Goal: Information Seeking & Learning: Learn about a topic

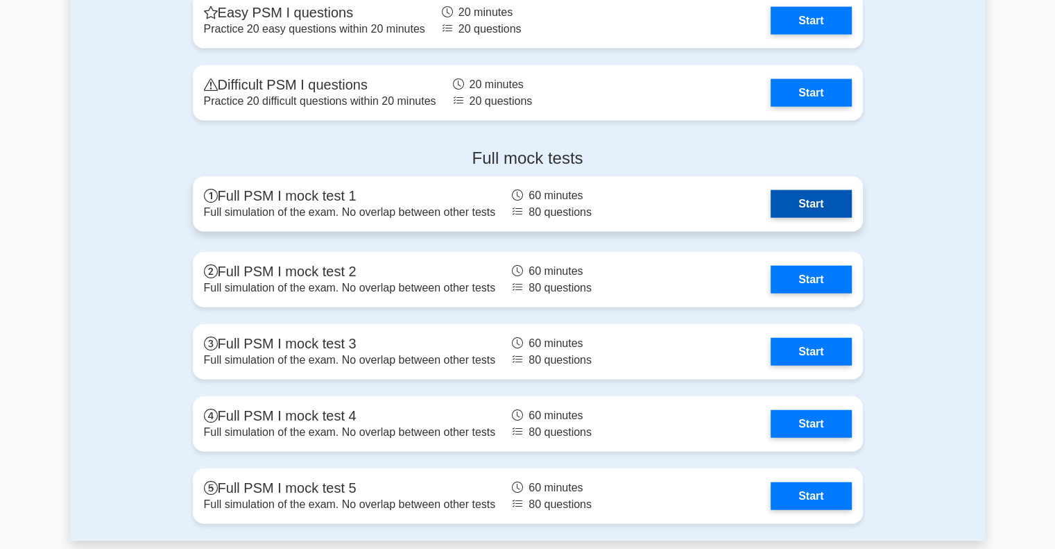
scroll to position [3259, 0]
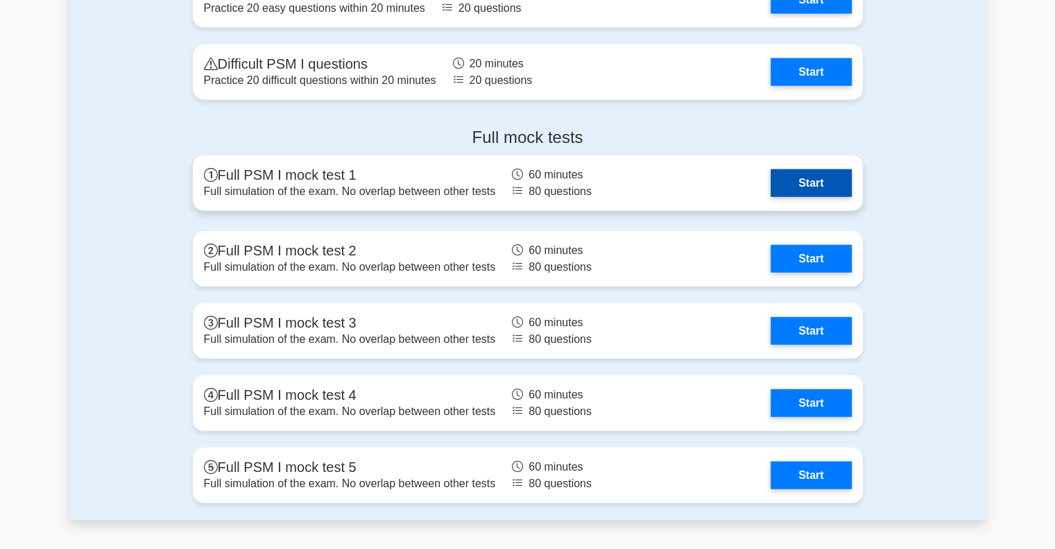
click at [831, 171] on link "Start" at bounding box center [810, 183] width 80 height 28
click at [770, 197] on link "Start" at bounding box center [810, 183] width 80 height 28
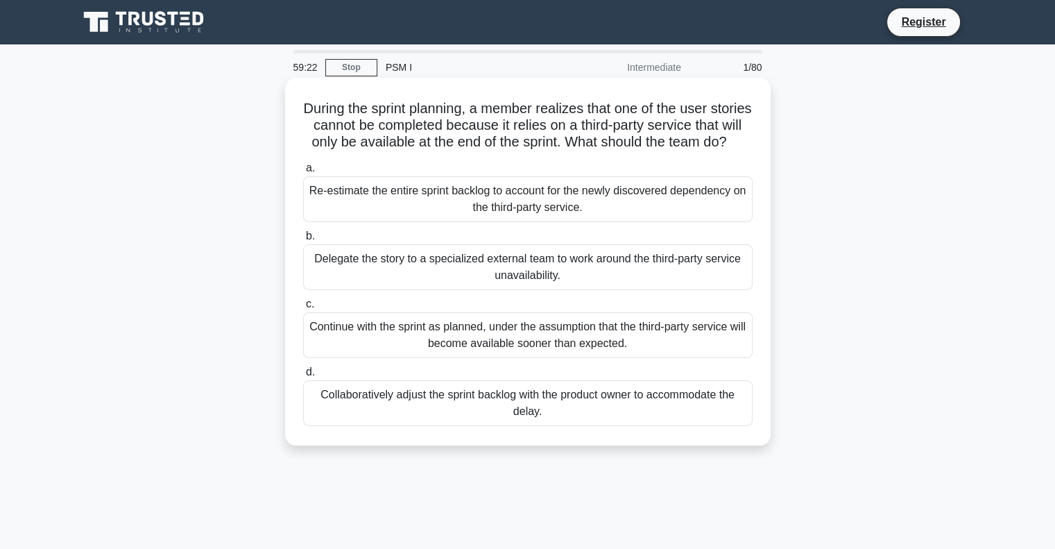
click at [596, 220] on div "Re-estimate the entire sprint backlog to account for the newly discovered depen…" at bounding box center [527, 199] width 449 height 46
click at [303, 173] on input "a. Re-estimate the entire sprint backlog to account for the newly discovered de…" at bounding box center [303, 168] width 0 height 9
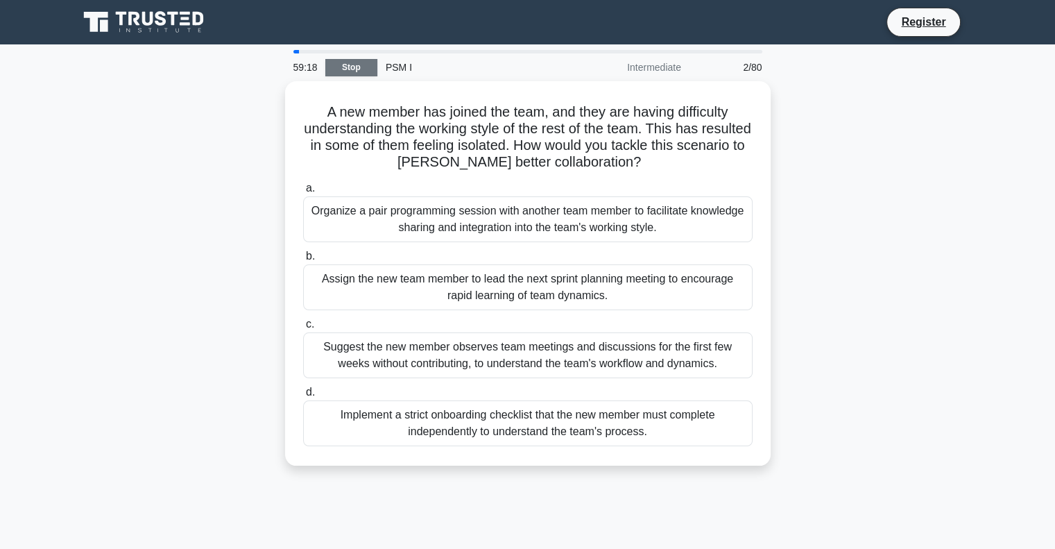
click at [361, 62] on link "Stop" at bounding box center [351, 67] width 52 height 17
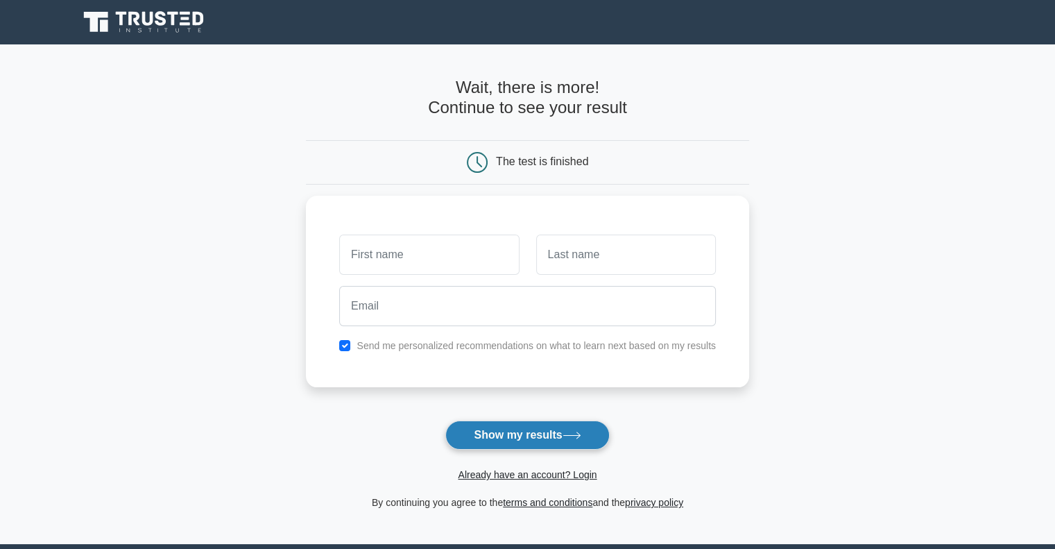
click at [566, 431] on icon at bounding box center [571, 435] width 19 height 8
click at [877, 285] on main "Wait, there is more! Continue to see your result The test is finished and the" at bounding box center [527, 293] width 1055 height 499
click at [397, 346] on label "Send me personalized recommendations on what to learn next based on my results" at bounding box center [535, 341] width 359 height 11
click at [392, 336] on label "Send me personalized recommendations on what to learn next based on my results" at bounding box center [535, 341] width 359 height 11
click at [346, 342] on input "checkbox" at bounding box center [344, 341] width 11 height 11
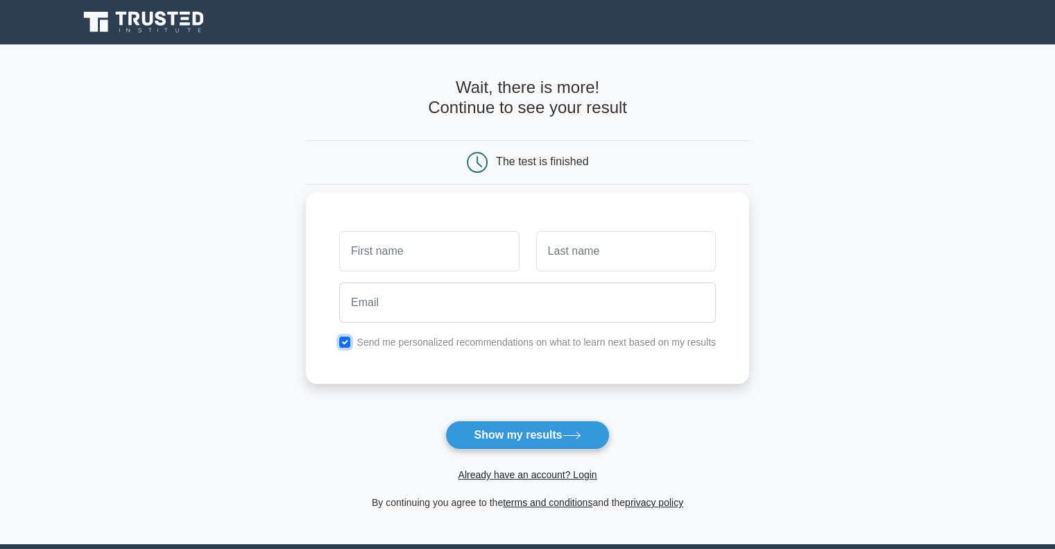
checkbox input "false"
click at [420, 256] on input "text" at bounding box center [429, 251] width 180 height 40
type input "Rizal"
click at [602, 255] on input "text" at bounding box center [626, 251] width 180 height 40
type input "Syahputra"
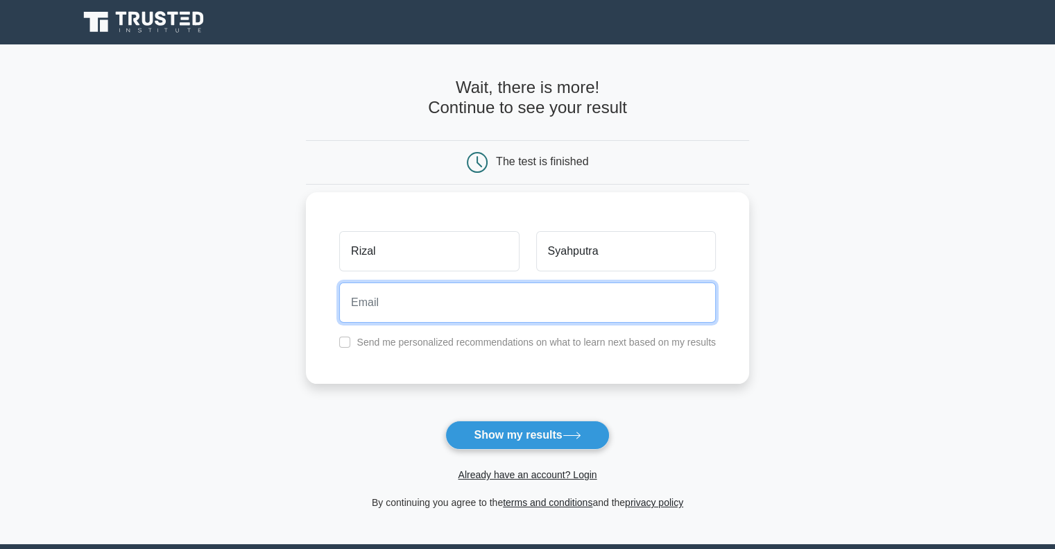
click at [558, 318] on input "email" at bounding box center [527, 302] width 377 height 40
type input "rizalsy008@hotmail.com"
click at [445, 420] on button "Show my results" at bounding box center [527, 434] width 164 height 29
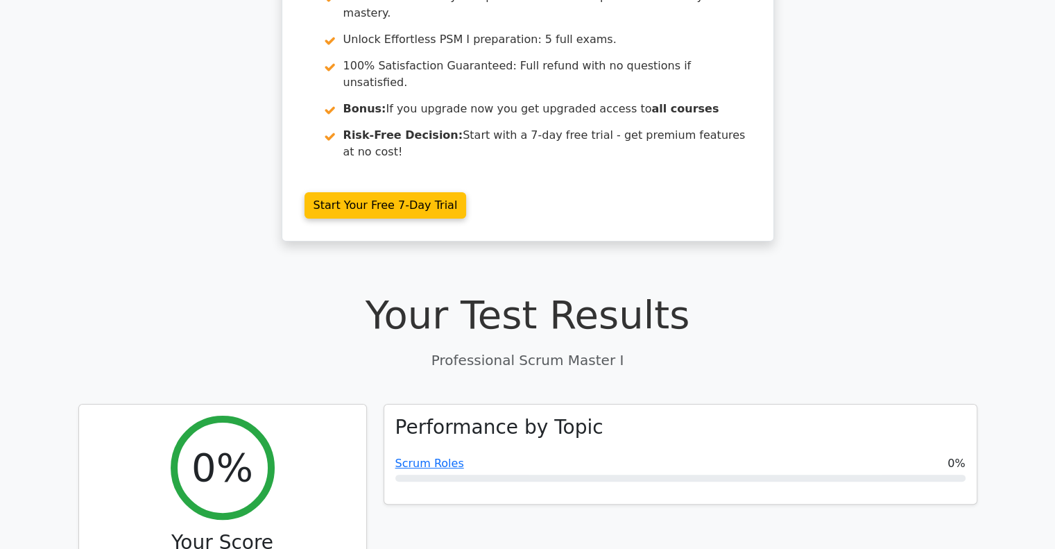
scroll to position [416, 0]
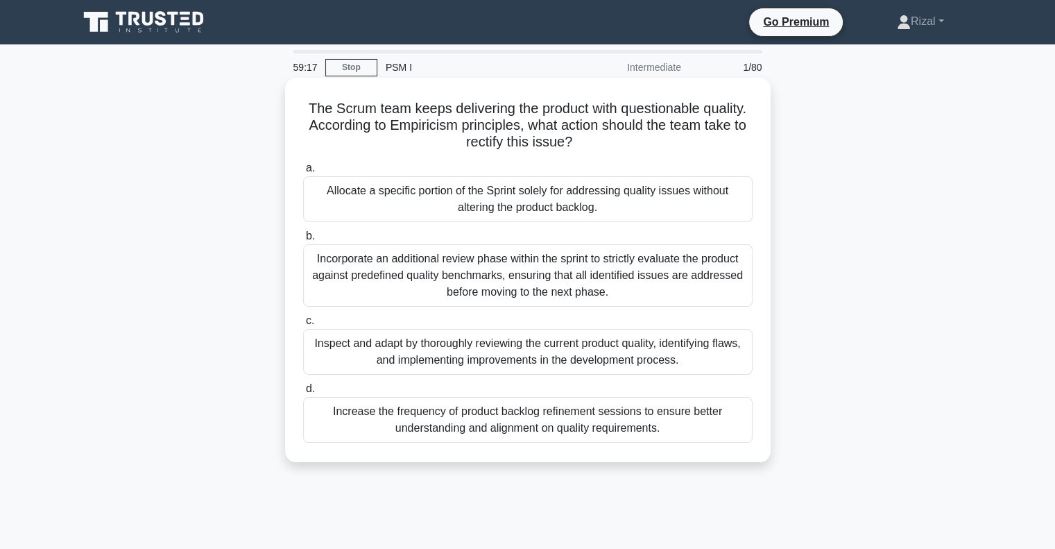
click at [588, 282] on div "Incorporate an additional review phase within the sprint to strictly evaluate t…" at bounding box center [527, 275] width 449 height 62
click at [303, 241] on input "b. Incorporate an additional review phase within the sprint to strictly evaluat…" at bounding box center [303, 236] width 0 height 9
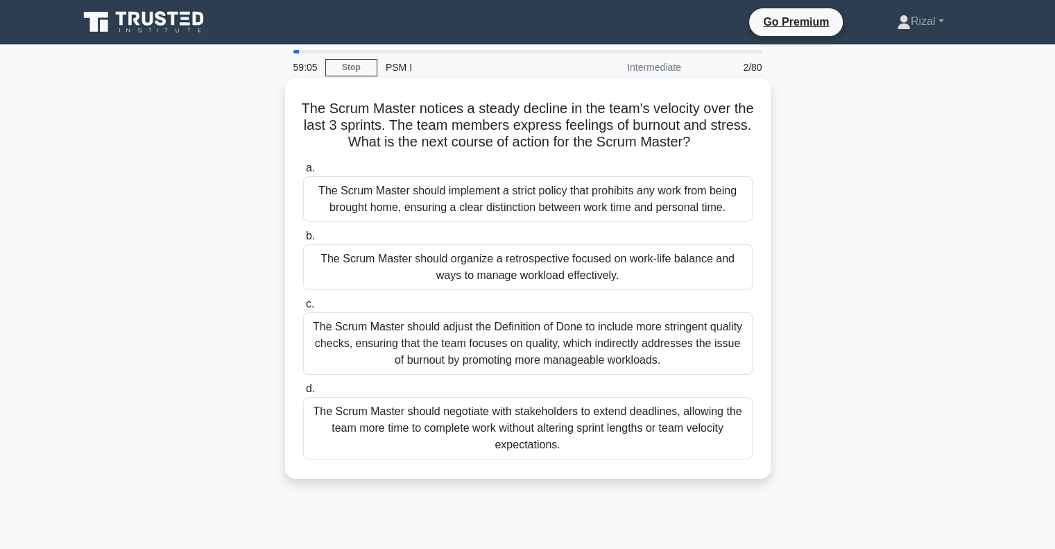
drag, startPoint x: 721, startPoint y: 139, endPoint x: 309, endPoint y: 113, distance: 413.4
click at [309, 113] on h5 "The Scrum Master notices a steady decline in the team's velocity over the last …" at bounding box center [528, 125] width 452 height 51
copy h5 "The Scrum Master notices a steady decline in the team's velocity over the last …"
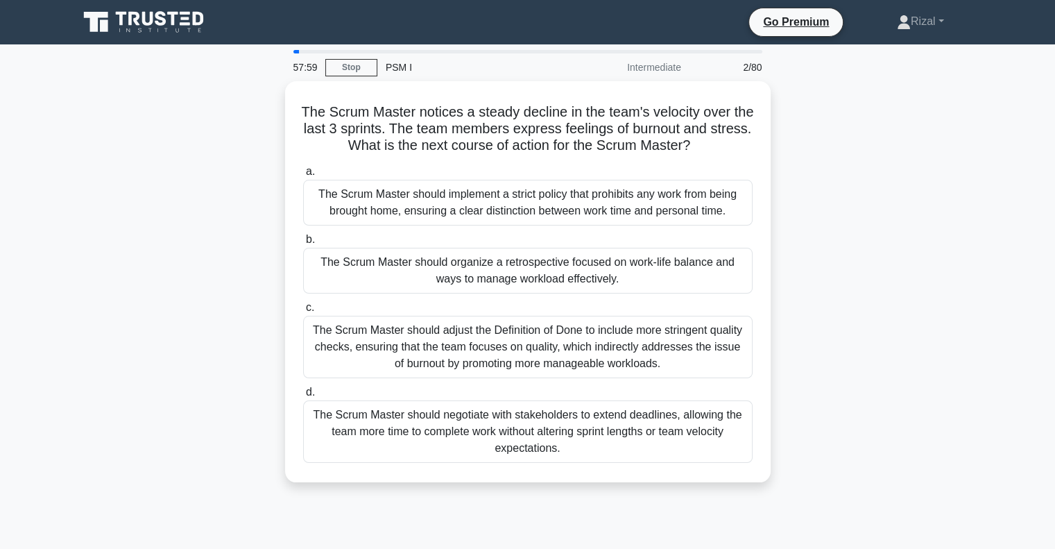
click at [965, 155] on div "The Scrum Master notices a steady decline in the team's velocity over the last …" at bounding box center [527, 289] width 915 height 417
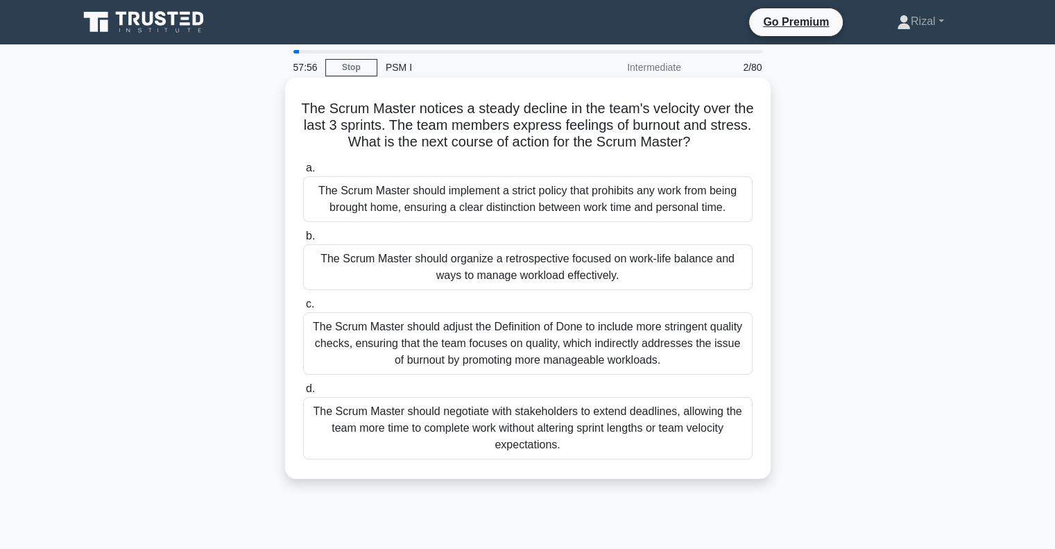
drag, startPoint x: 645, startPoint y: 449, endPoint x: 287, endPoint y: 115, distance: 489.7
click at [287, 115] on div "The Scrum Master notices a steady decline in the team's velocity over the last …" at bounding box center [527, 278] width 485 height 401
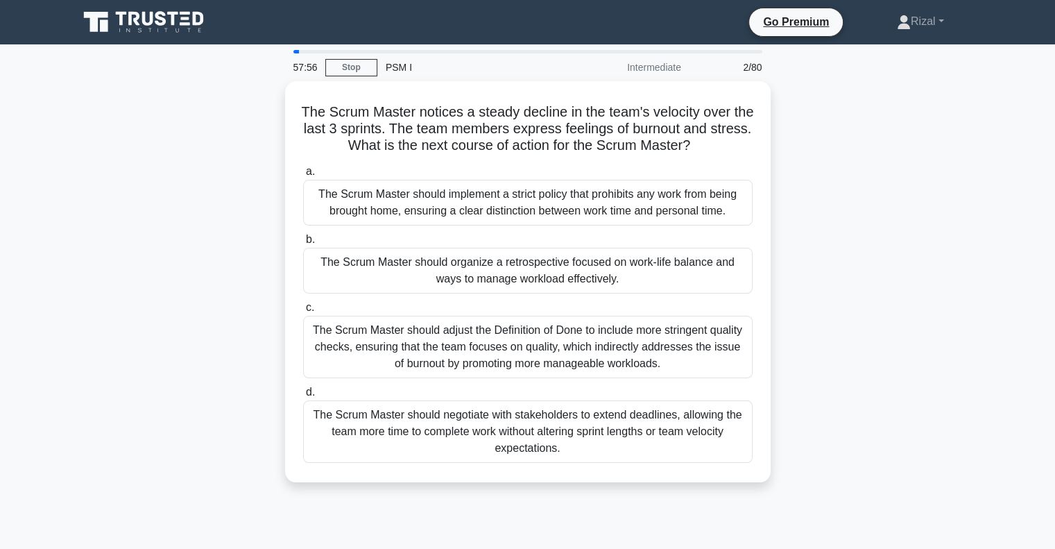
copy div "The Scrum Master notices a steady decline in the team's velocity over the last …"
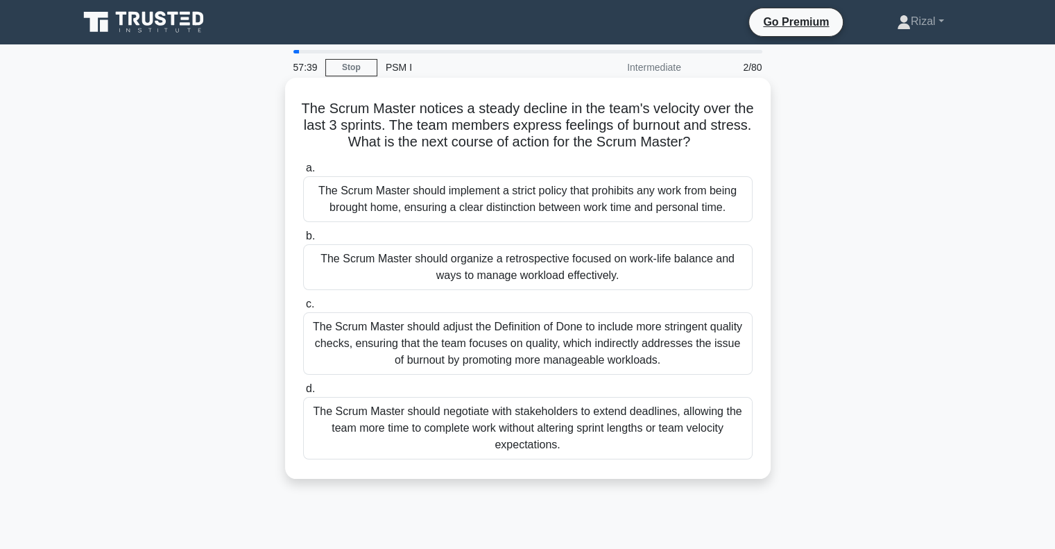
click at [422, 257] on div "The Scrum Master should organize a retrospective focused on work-life balance a…" at bounding box center [527, 267] width 449 height 46
click at [303, 241] on input "b. The Scrum Master should organize a retrospective focused on work-life balanc…" at bounding box center [303, 236] width 0 height 9
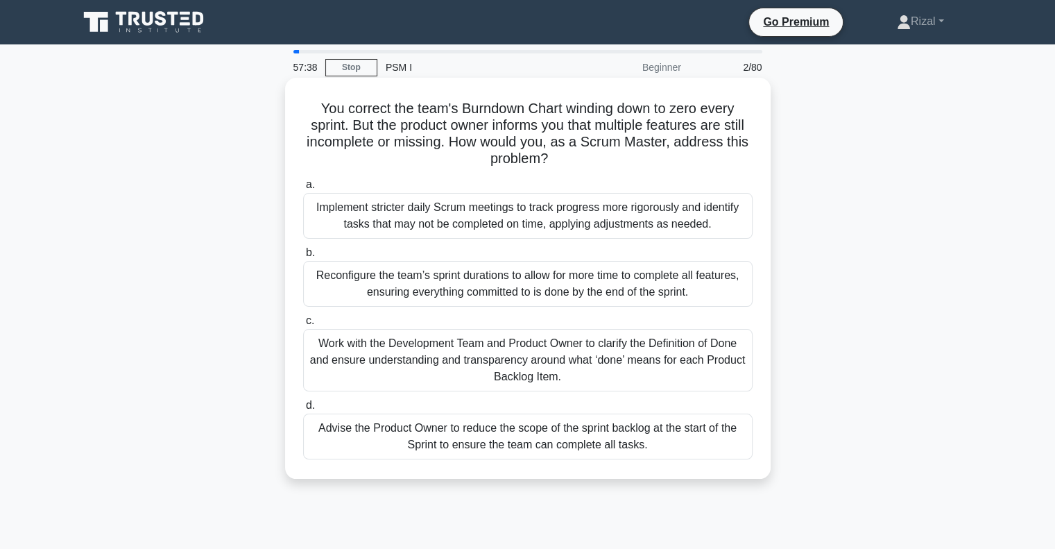
click at [377, 278] on div "Reconfigure the team’s sprint durations to allow for more time to complete all …" at bounding box center [527, 284] width 449 height 46
click at [303, 257] on input "b. Reconfigure the team’s sprint durations to allow for more time to complete a…" at bounding box center [303, 252] width 0 height 9
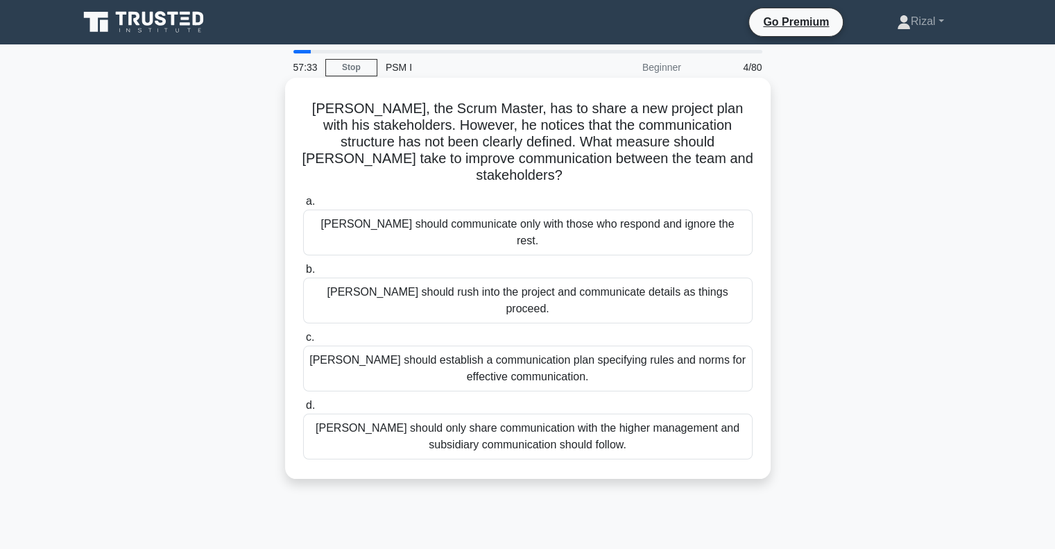
drag, startPoint x: 666, startPoint y: 394, endPoint x: 314, endPoint y: 98, distance: 459.8
click at [314, 98] on div "[PERSON_NAME], the Scrum Master, has to share a new project plan with his stake…" at bounding box center [528, 278] width 474 height 390
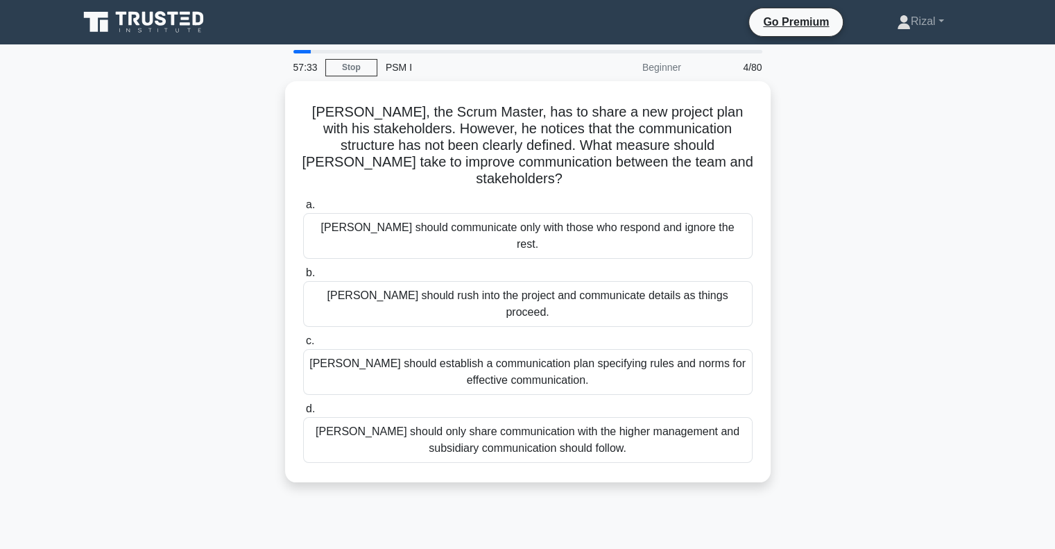
copy div "[PERSON_NAME], the Scrum Master, has to share a new project plan with his stake…"
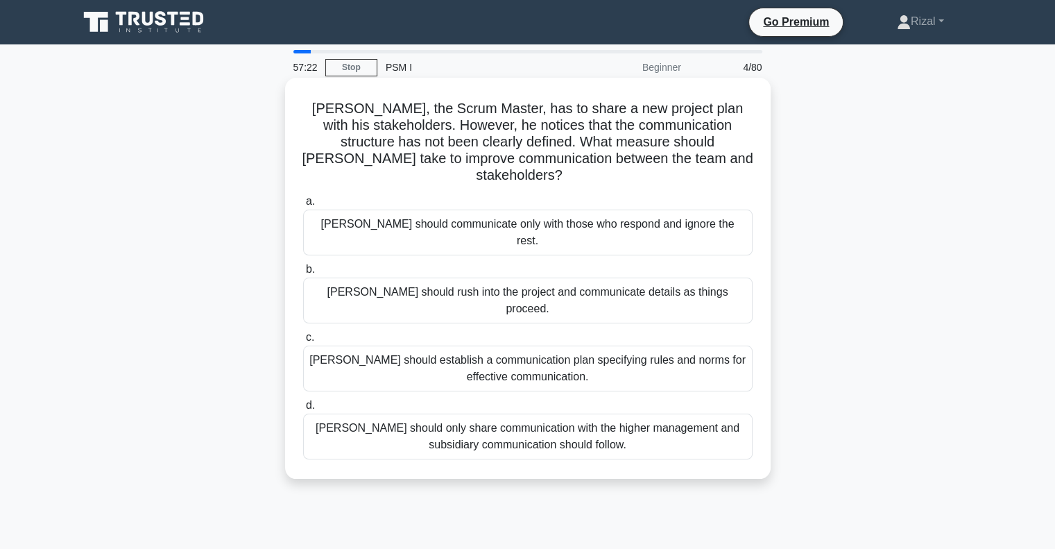
click at [391, 345] on div "[PERSON_NAME] should establish a communication plan specifying rules and norms …" at bounding box center [527, 368] width 449 height 46
click at [303, 333] on input "[PERSON_NAME] should establish a communication plan specifying rules and norms …" at bounding box center [303, 337] width 0 height 9
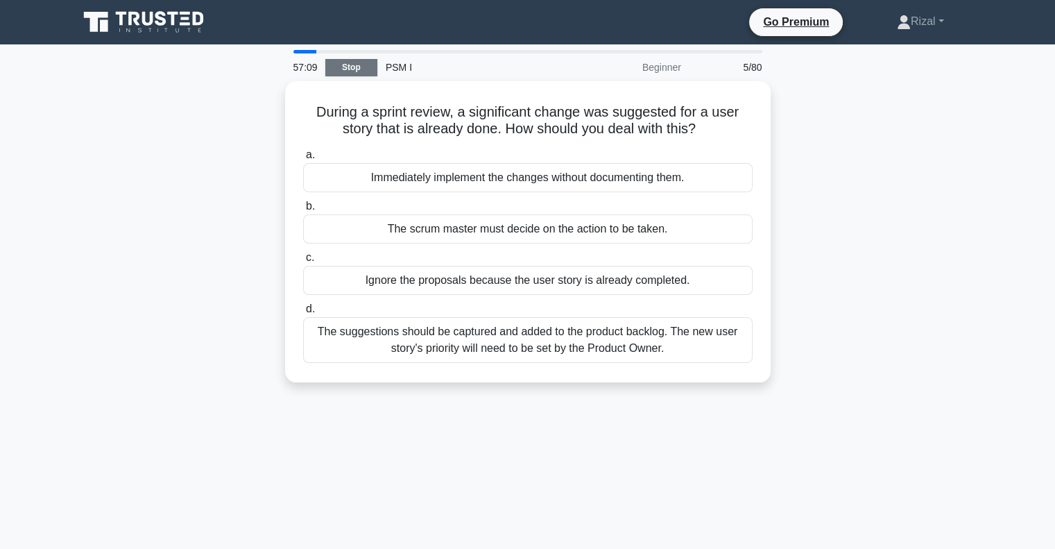
click at [347, 70] on link "Stop" at bounding box center [351, 67] width 52 height 17
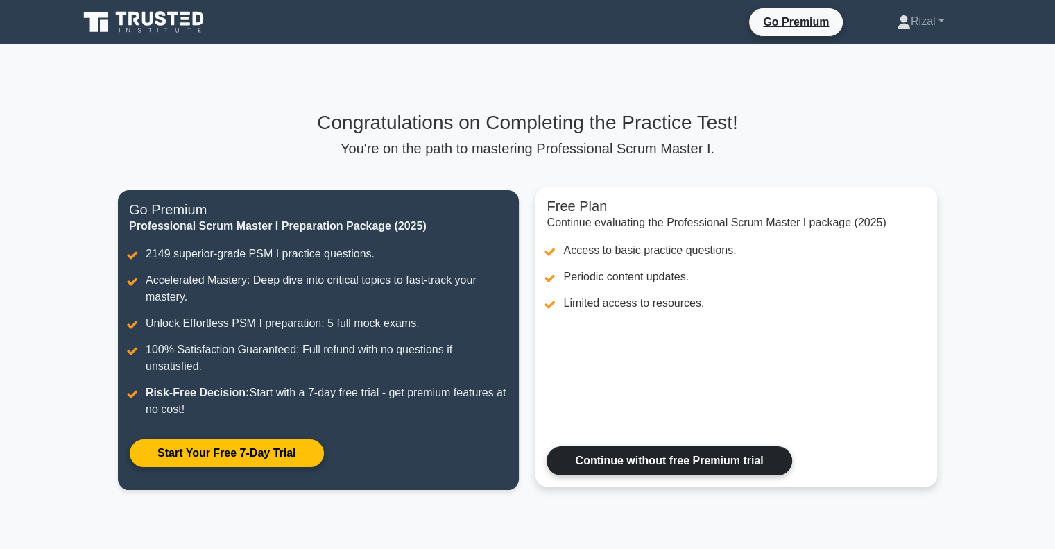
click at [689, 460] on link "Continue without free Premium trial" at bounding box center [668, 460] width 245 height 29
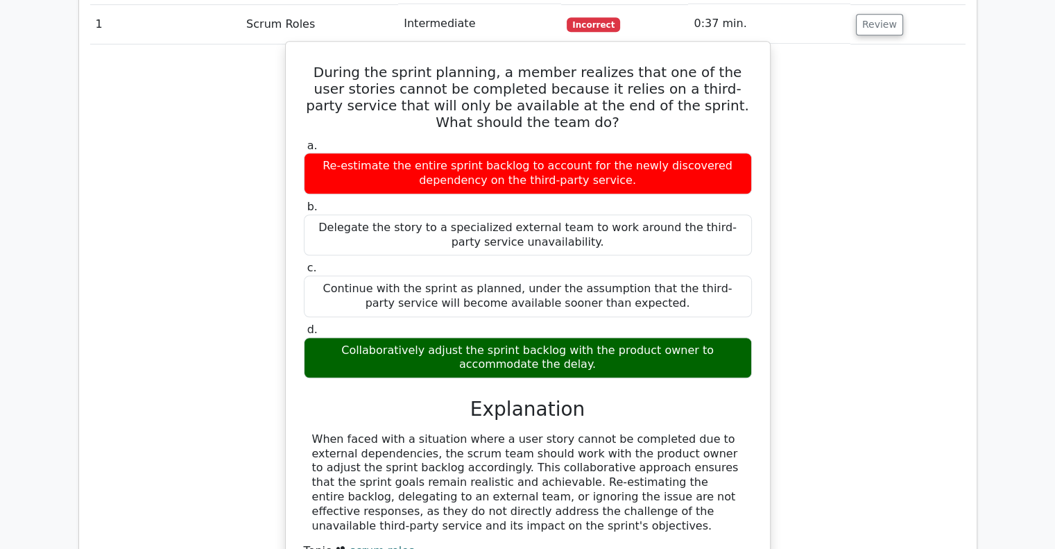
scroll to position [949, 0]
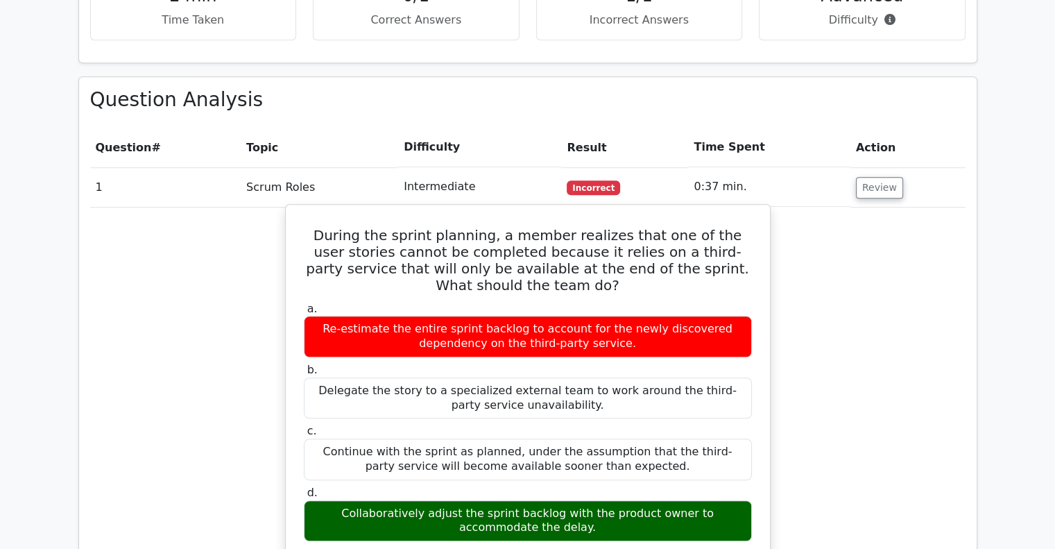
drag, startPoint x: 569, startPoint y: 266, endPoint x: 314, endPoint y: 182, distance: 268.6
click at [314, 210] on div "During the sprint planning, a member realizes that one of the user stories cann…" at bounding box center [527, 478] width 473 height 537
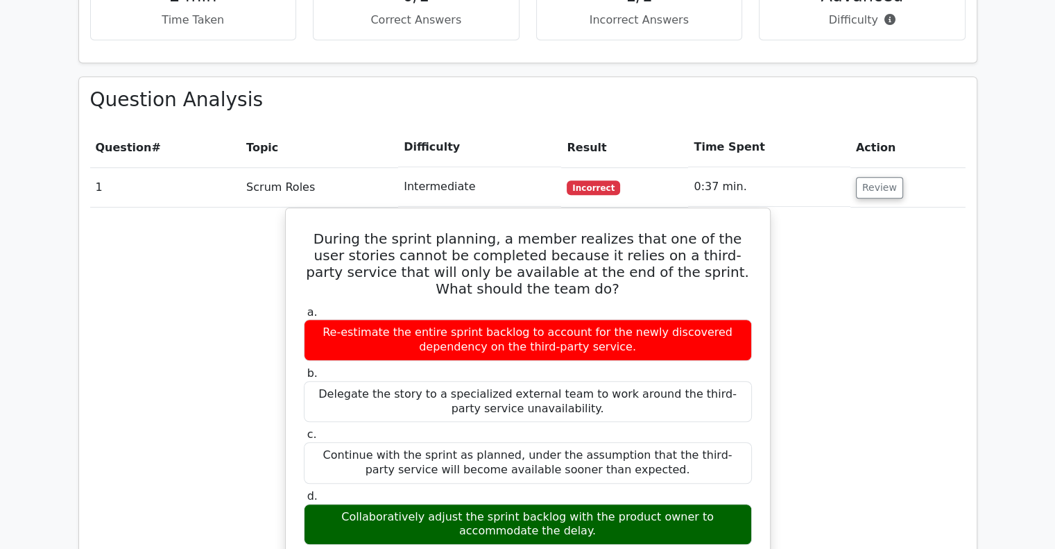
copy div "During the sprint planning, a member realizes that one of the user stories cann…"
